Goal: Transaction & Acquisition: Purchase product/service

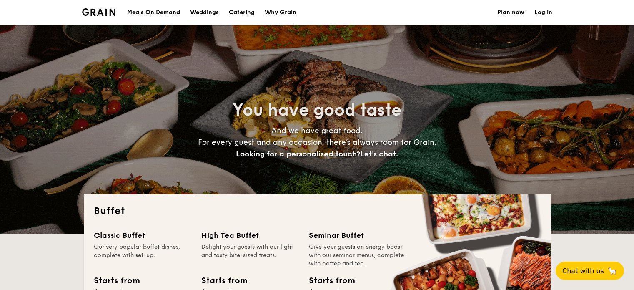
select select
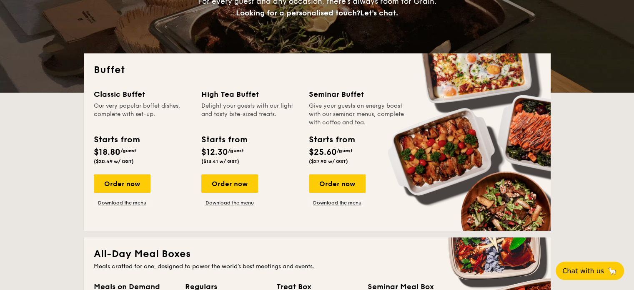
scroll to position [167, 0]
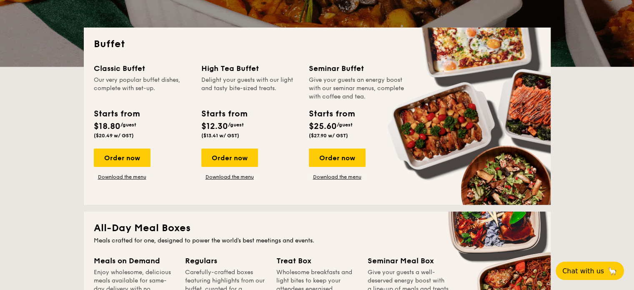
drag, startPoint x: 134, startPoint y: 155, endPoint x: 164, endPoint y: 155, distance: 30.0
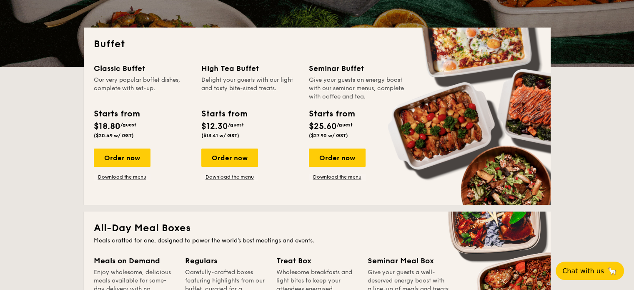
click at [134, 155] on div "Order now" at bounding box center [122, 157] width 57 height 18
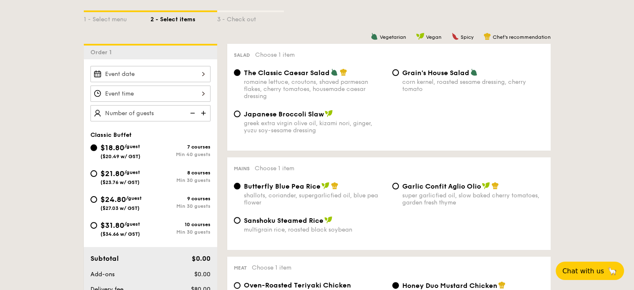
scroll to position [194, 0]
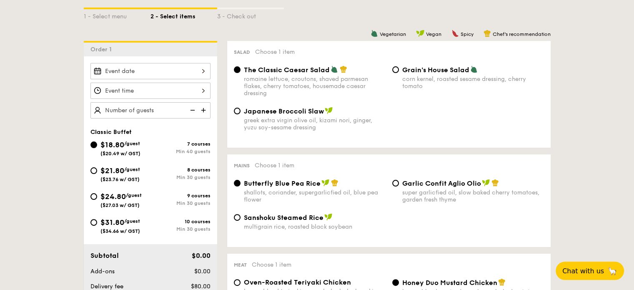
click at [95, 173] on div "$21.80 /guest ($23.76 w/ GST)" at bounding box center [120, 174] width 60 height 18
click at [95, 173] on input "$21.80 /guest ($23.76 w/ GST) 8 courses Min 30 guests" at bounding box center [93, 170] width 7 height 7
radio input "true"
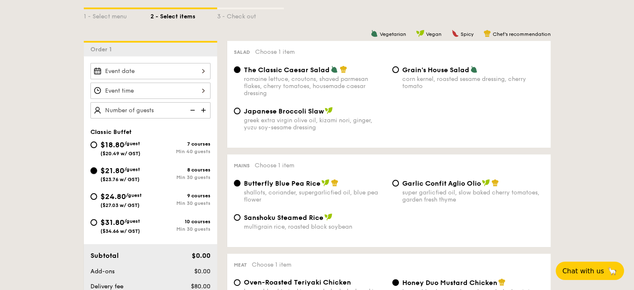
radio input "true"
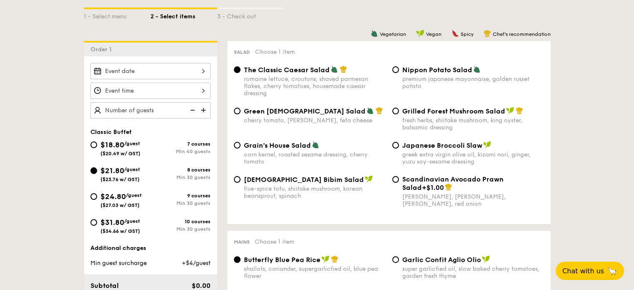
click at [461, 120] on div "fresh herbs, shiitake mushroom, king oyster, balsamic dressing" at bounding box center [473, 124] width 142 height 14
click at [399, 114] on input "Grilled Forest Mushroom Salad fresh herbs, shiitake mushroom, king oyster, bals…" at bounding box center [395, 111] width 7 height 7
radio input "true"
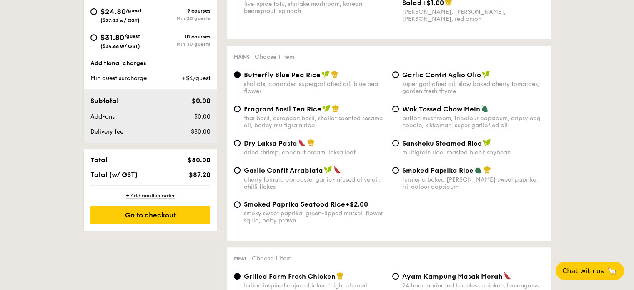
scroll to position [389, 0]
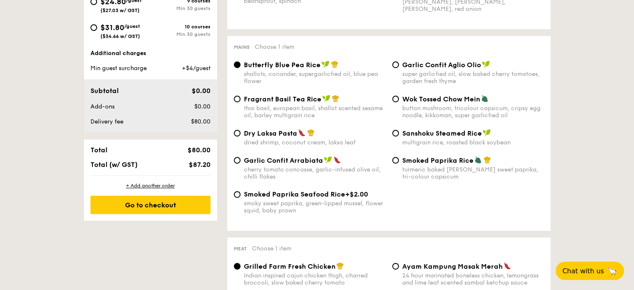
click at [472, 175] on div "turmeric baked [PERSON_NAME] sweet paprika, tri-colour capsicum" at bounding box center [473, 173] width 142 height 14
click at [399, 163] on input "Smoked Paprika Rice turmeric baked [PERSON_NAME] sweet paprika, tri-colour caps…" at bounding box center [395, 160] width 7 height 7
radio input "true"
click at [322, 68] on img at bounding box center [325, 64] width 8 height 8
click at [240, 68] on input "Butterfly Blue Pea Rice shallots, coriander, supergarlicfied oil, blue pea flow…" at bounding box center [237, 64] width 7 height 7
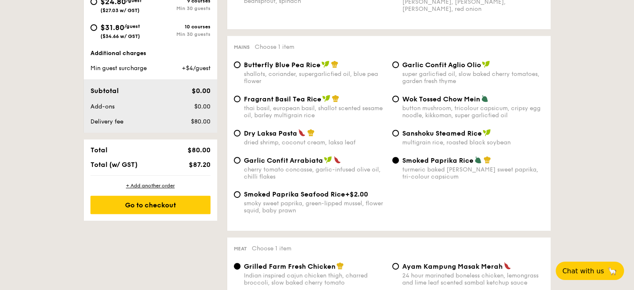
radio input "true"
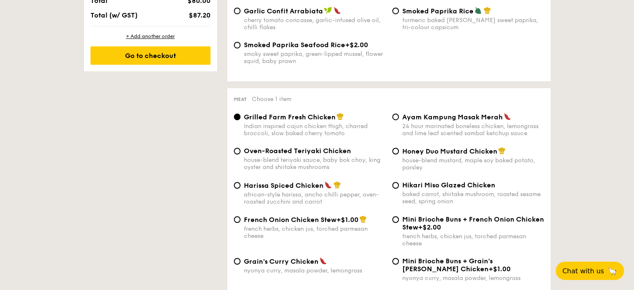
scroll to position [556, 0]
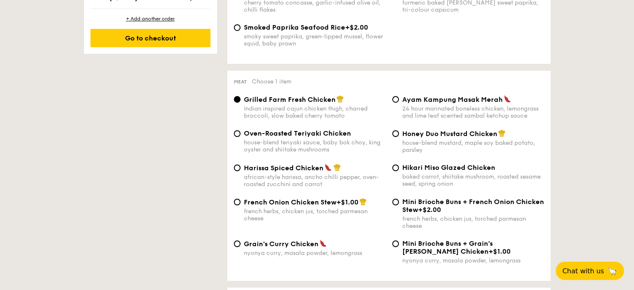
click at [306, 100] on span "Grilled Farm Fresh Chicken" at bounding box center [290, 99] width 92 height 8
click at [240, 100] on input "Grilled Farm Fresh Chicken Indian inspired cajun chicken thigh, charred broccol…" at bounding box center [237, 99] width 7 height 7
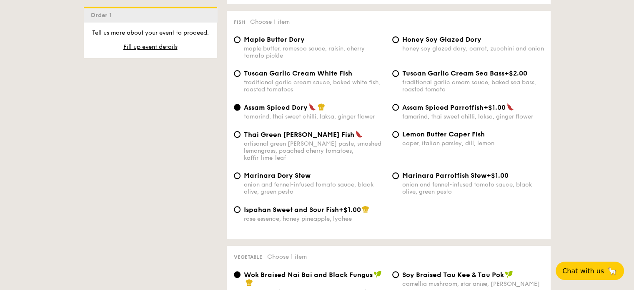
scroll to position [834, 0]
